Goal: Information Seeking & Learning: Learn about a topic

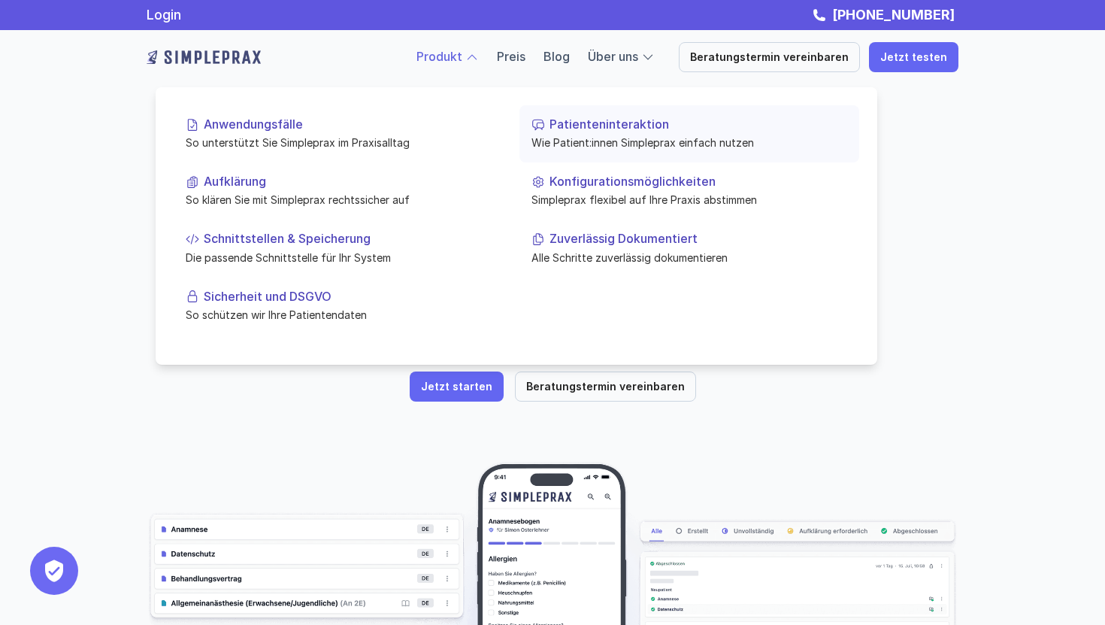
click at [580, 132] on link "Patienteninteraktion Wie Patient:innen Simpleprax einfach nutzen" at bounding box center [690, 133] width 340 height 57
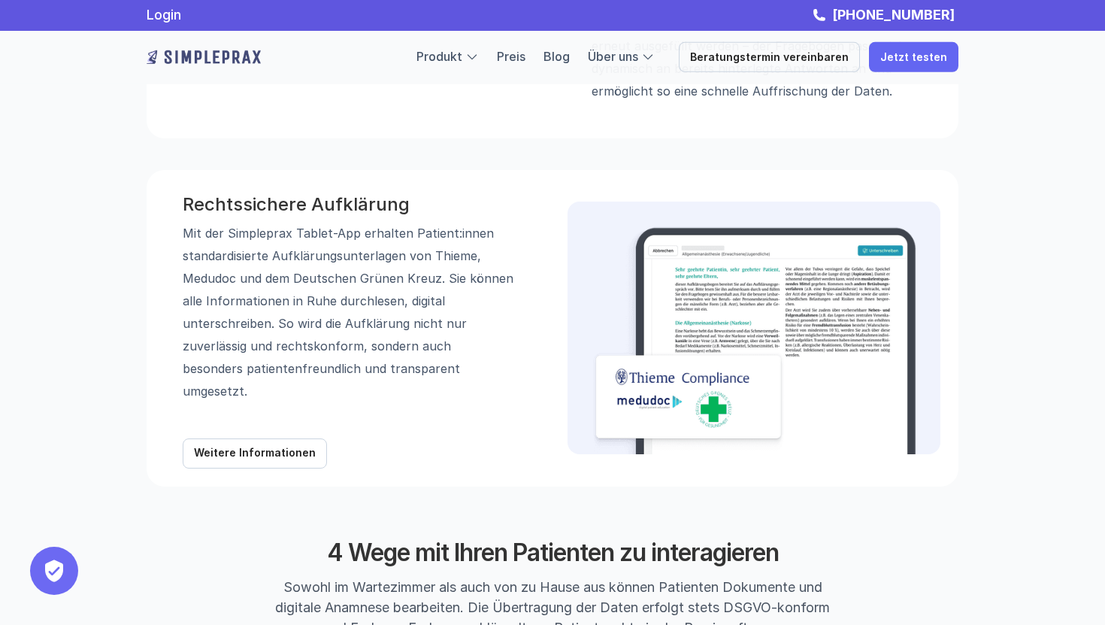
scroll to position [1341, 0]
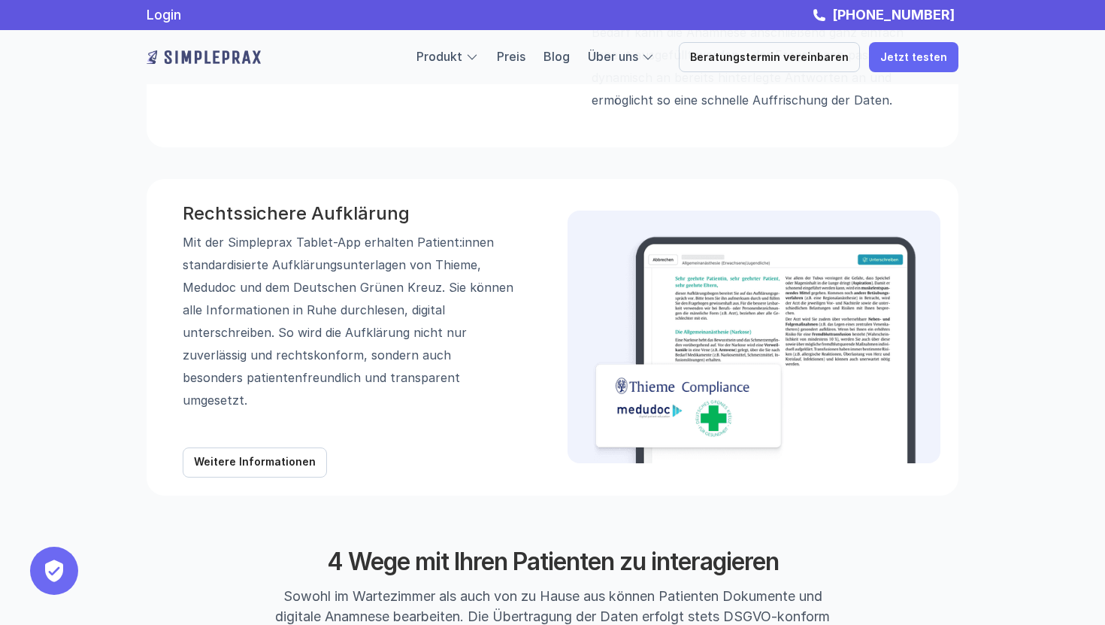
click at [247, 118] on video at bounding box center [351, 25] width 373 height 186
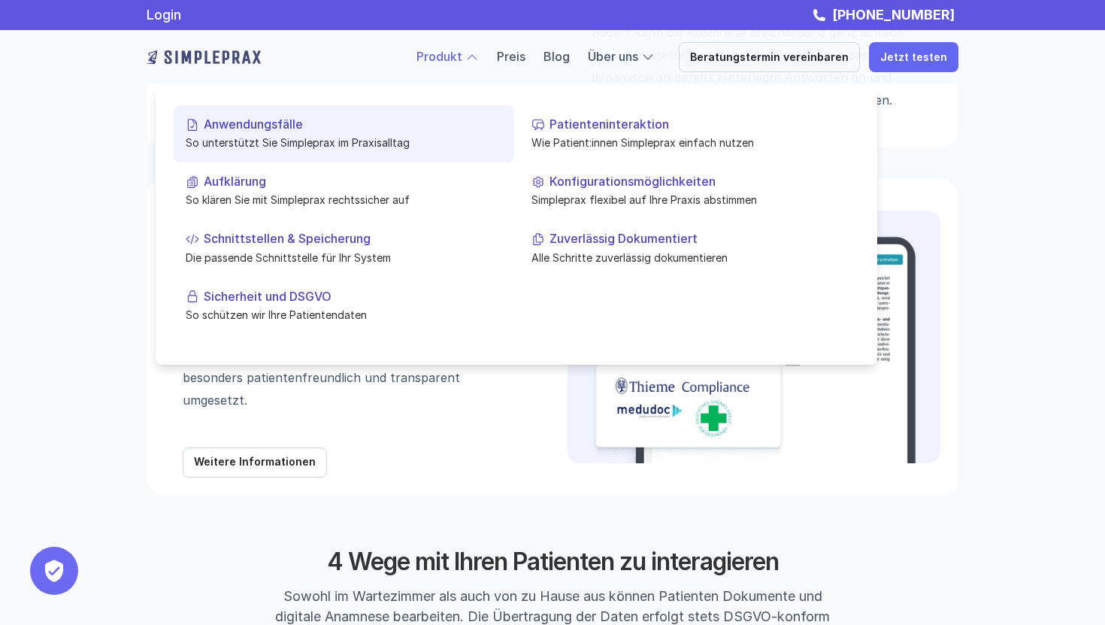
click at [274, 120] on p "Anwendungsfälle" at bounding box center [353, 124] width 298 height 14
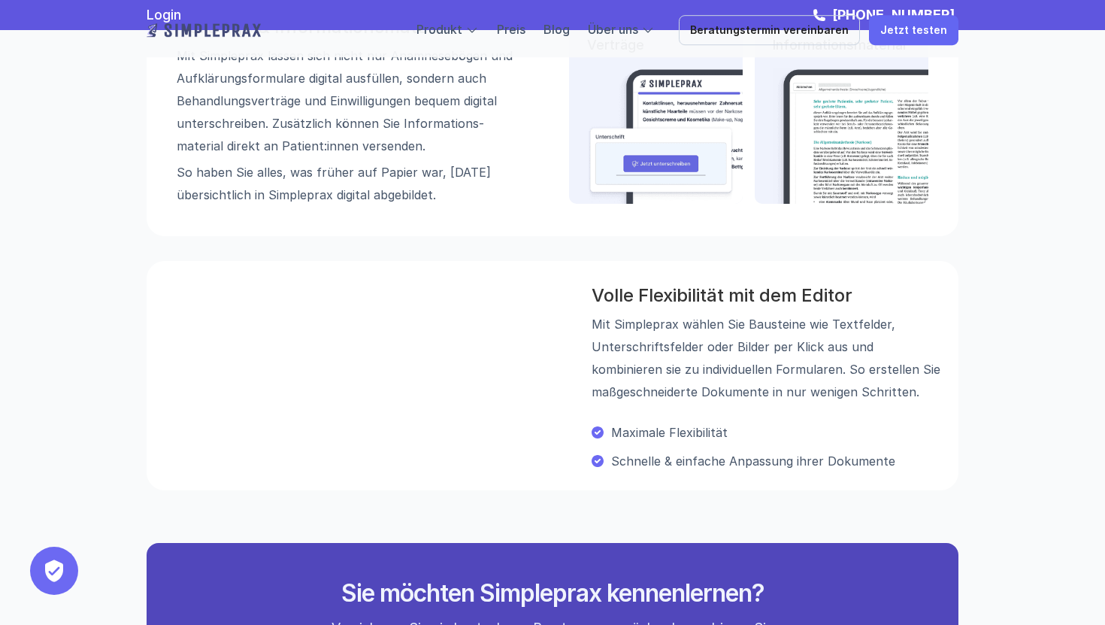
scroll to position [1429, 0]
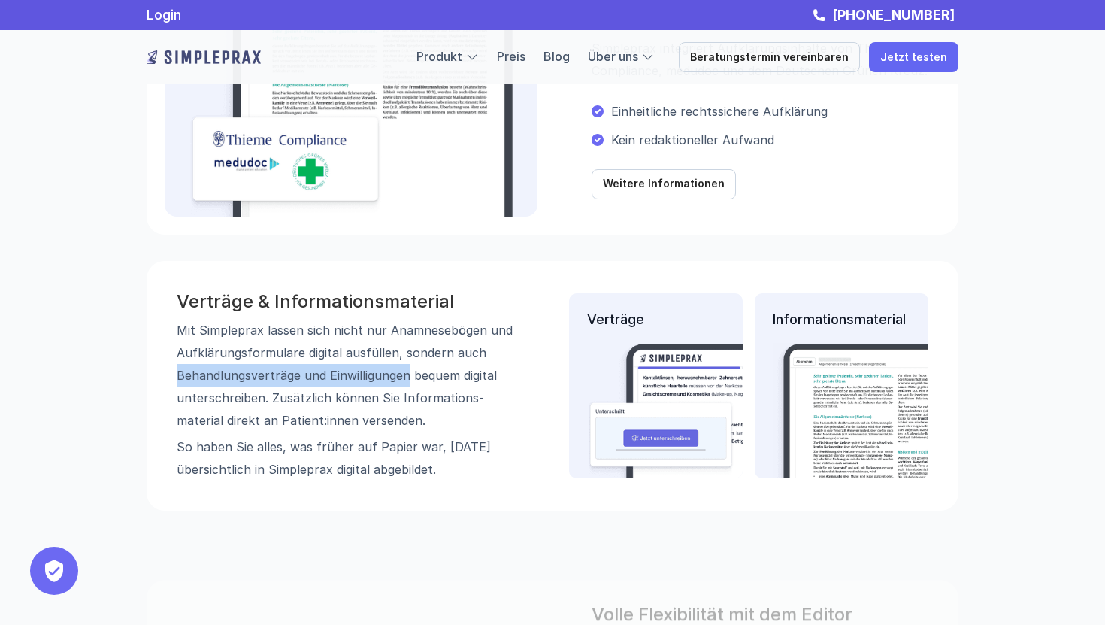
drag, startPoint x: 175, startPoint y: 377, endPoint x: 411, endPoint y: 379, distance: 235.3
click at [411, 379] on div "Verträge & Informations­material Mit Simpleprax lassen sich nicht nur Anamnese­…" at bounding box center [553, 386] width 812 height 250
copy p "Behandlungs­verträge und Einwilligungen"
